Goal: Navigation & Orientation: Find specific page/section

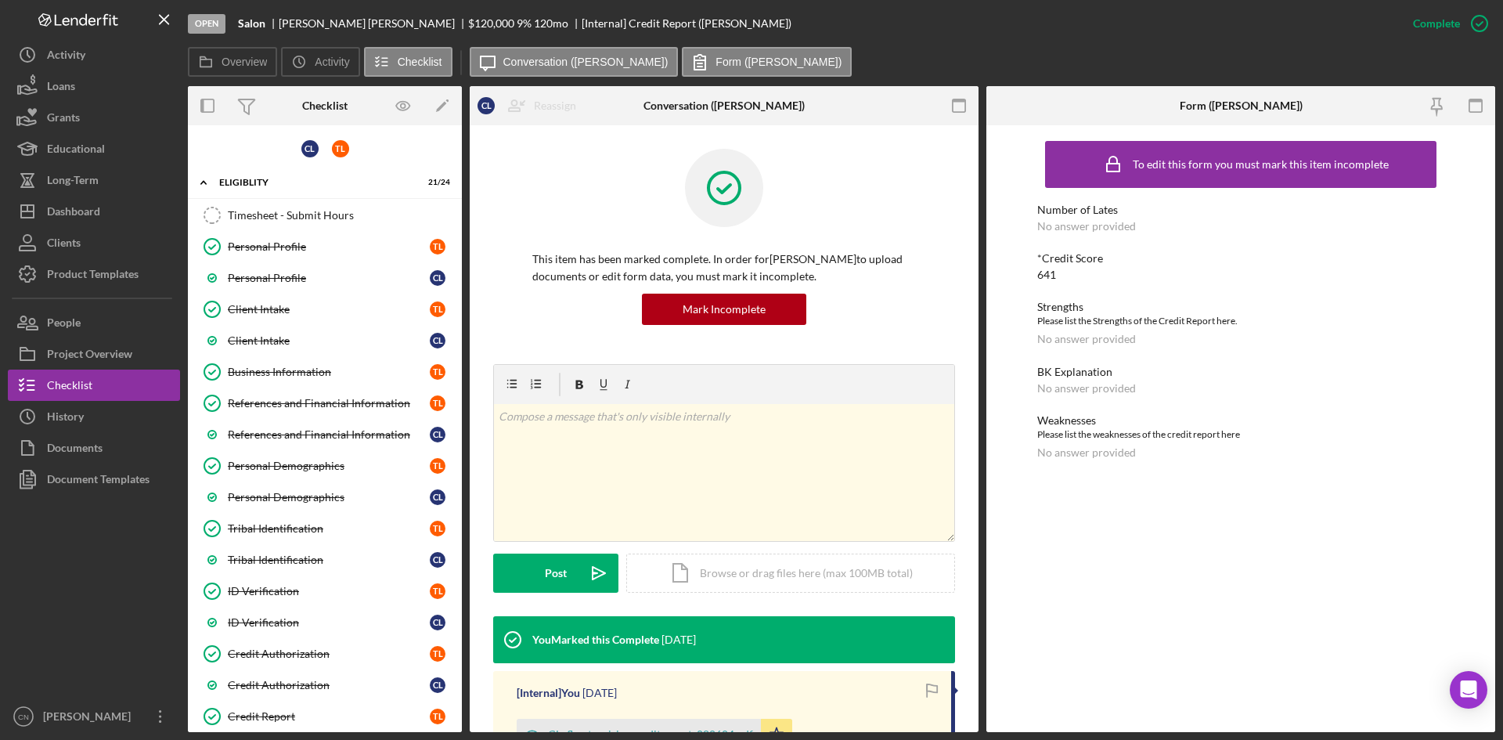
scroll to position [157, 0]
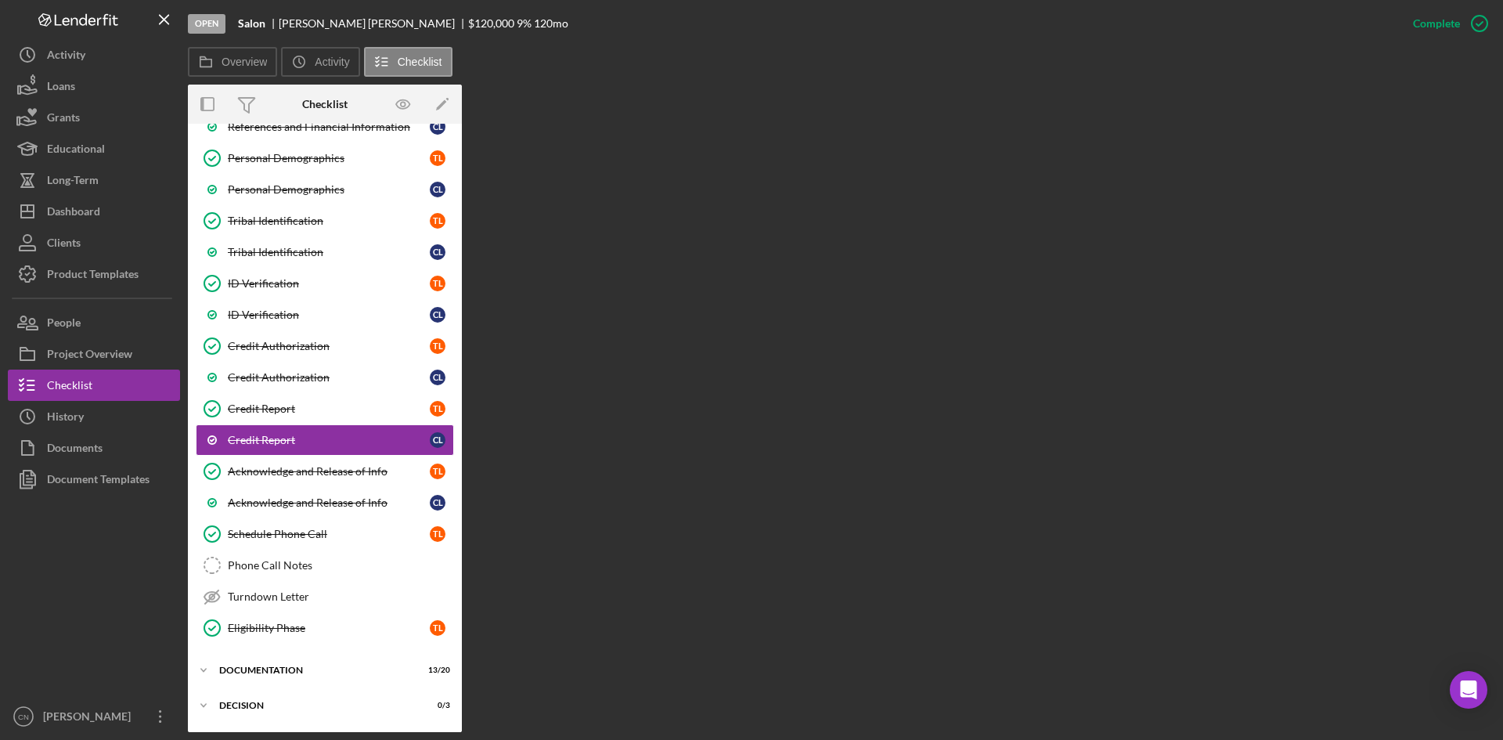
scroll to position [319, 0]
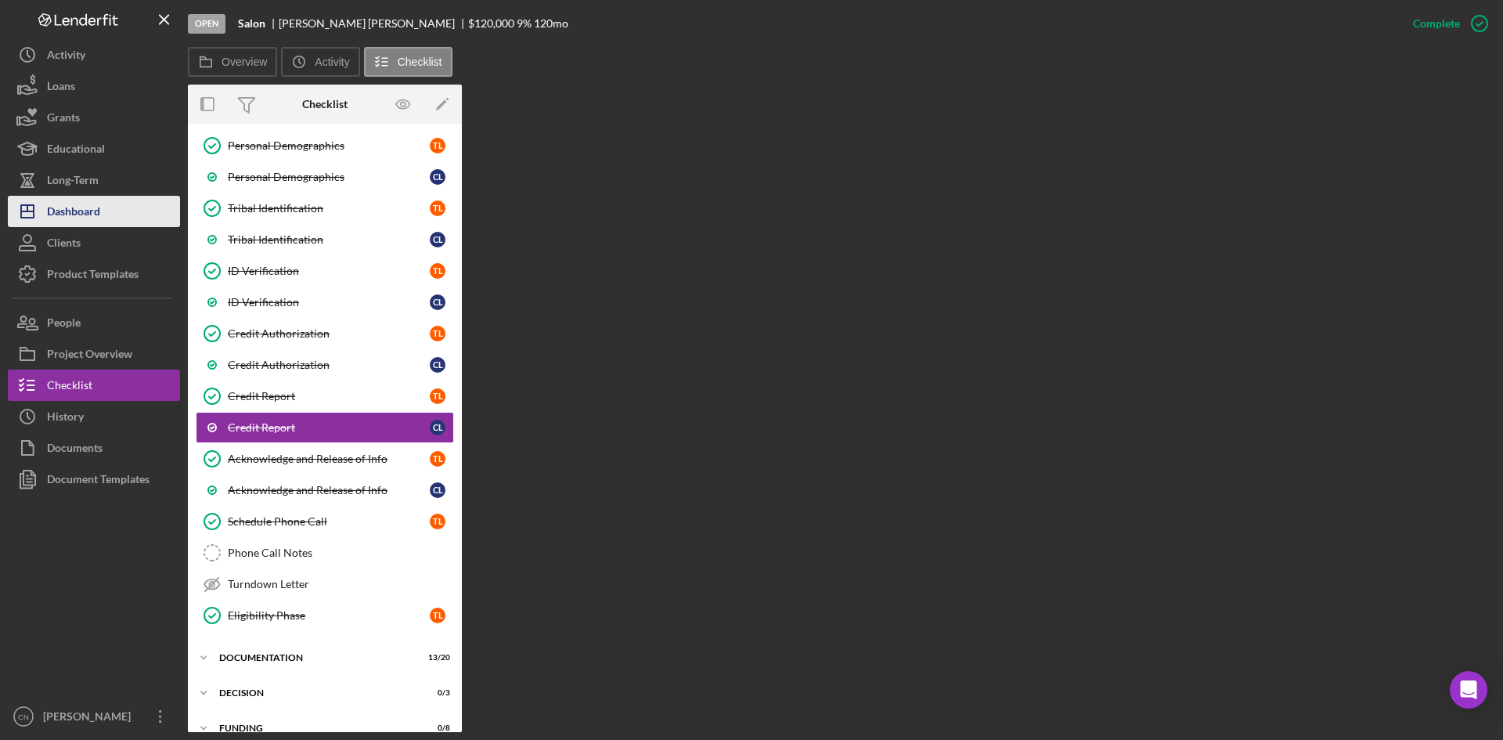
click at [77, 208] on div "Dashboard" at bounding box center [73, 213] width 53 height 35
